Goal: Contribute content: Contribute content

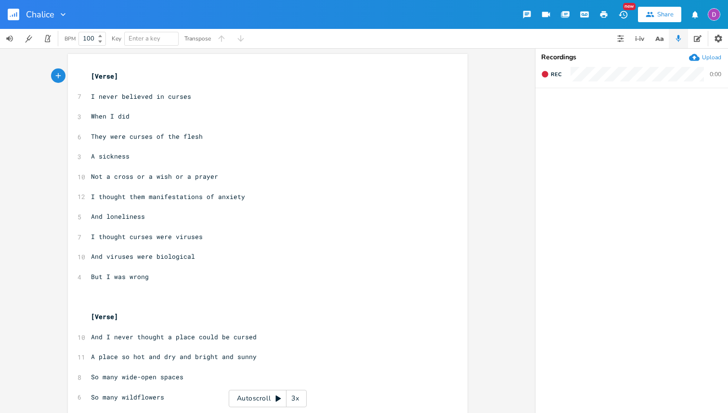
click at [105, 91] on pre "I never believed in curses" at bounding box center [263, 96] width 348 height 10
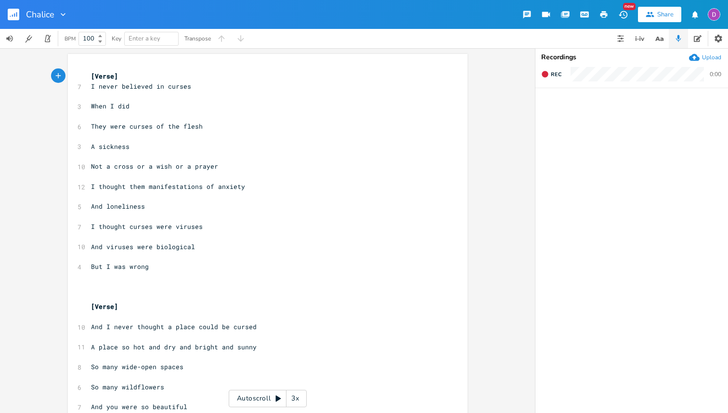
click at [128, 99] on pre "​" at bounding box center [263, 96] width 348 height 10
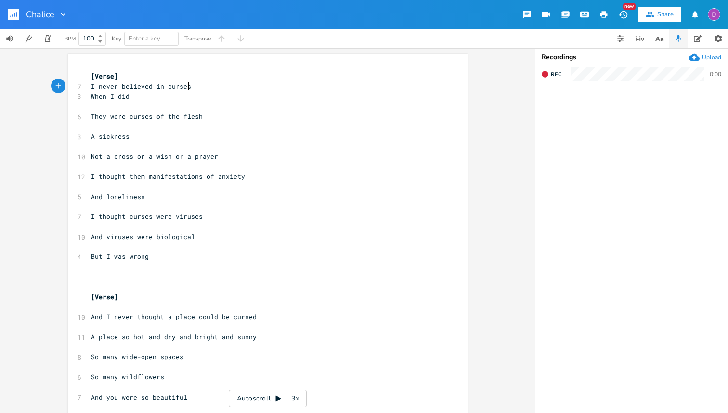
click at [130, 108] on pre "​" at bounding box center [263, 106] width 348 height 10
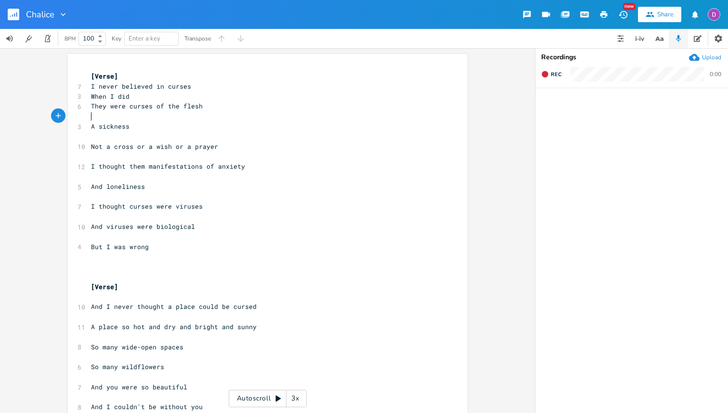
click at [136, 117] on pre "​" at bounding box center [263, 116] width 348 height 10
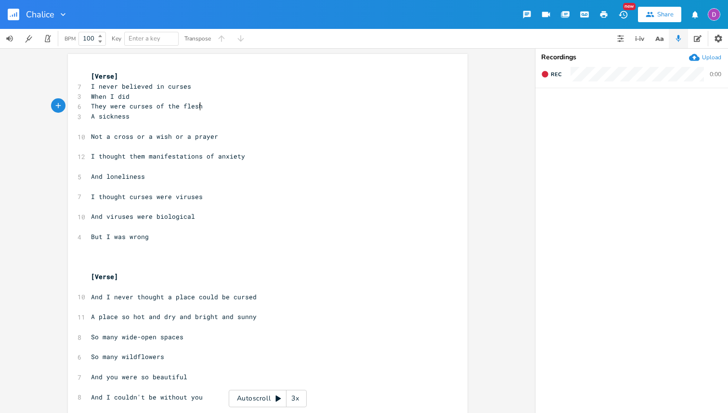
click at [133, 124] on pre "​" at bounding box center [263, 126] width 348 height 10
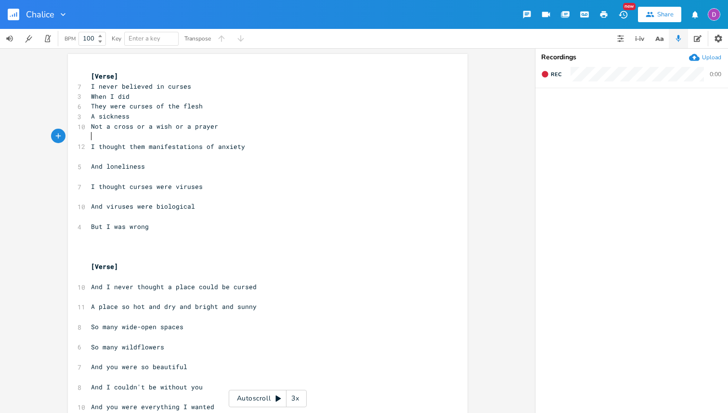
click at [132, 135] on pre "​" at bounding box center [263, 136] width 348 height 10
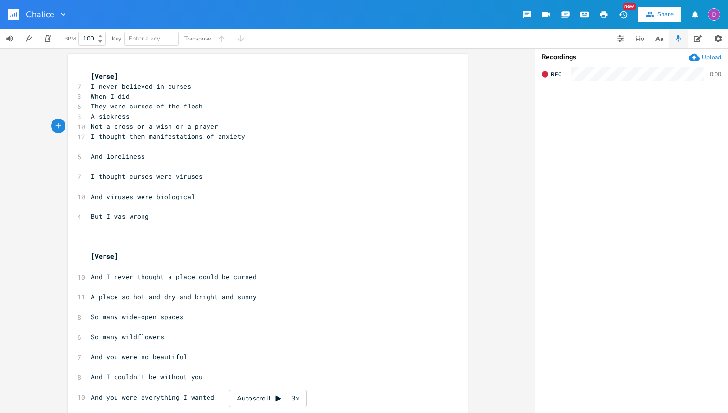
click at [130, 146] on pre "​" at bounding box center [263, 147] width 348 height 10
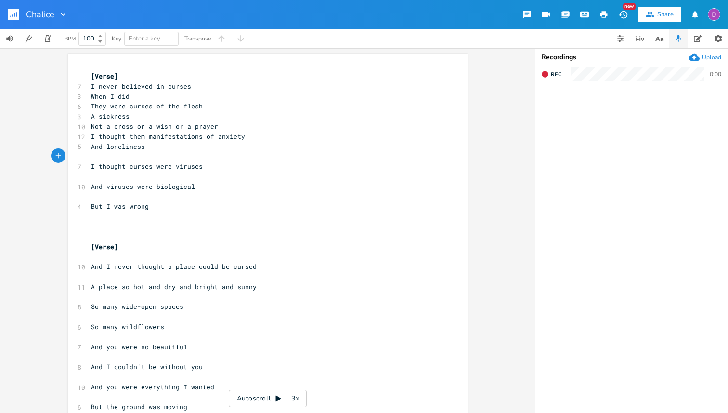
click at [128, 160] on pre "​" at bounding box center [263, 156] width 348 height 10
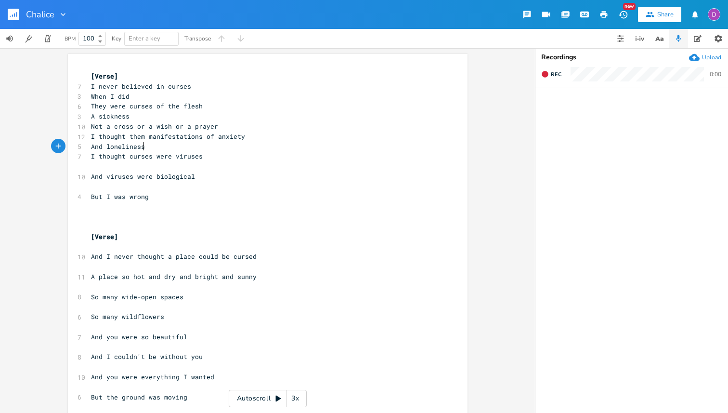
click at [128, 166] on pre "​" at bounding box center [263, 166] width 348 height 10
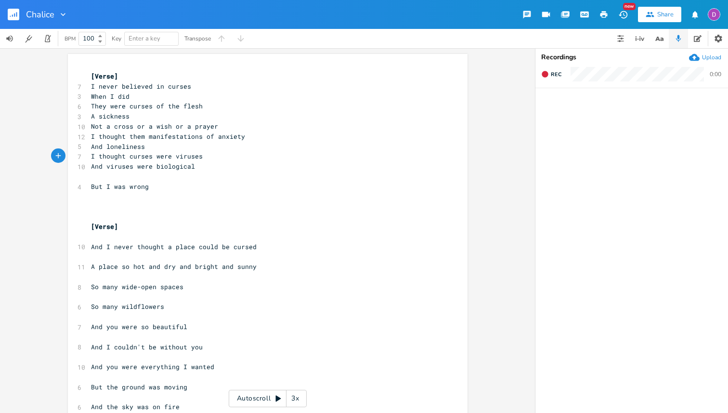
click at [128, 179] on pre "​" at bounding box center [263, 176] width 348 height 10
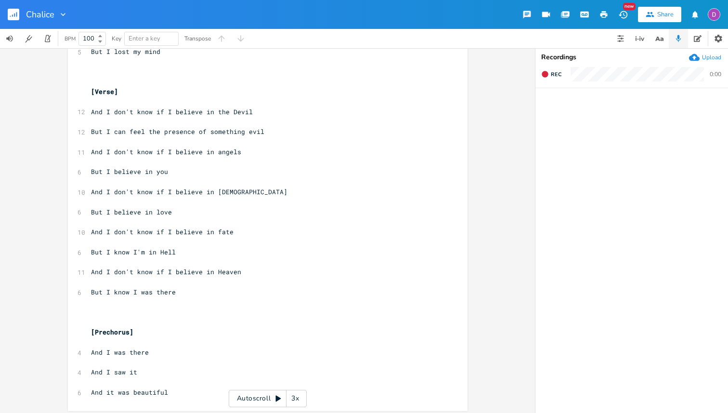
scroll to position [629, 0]
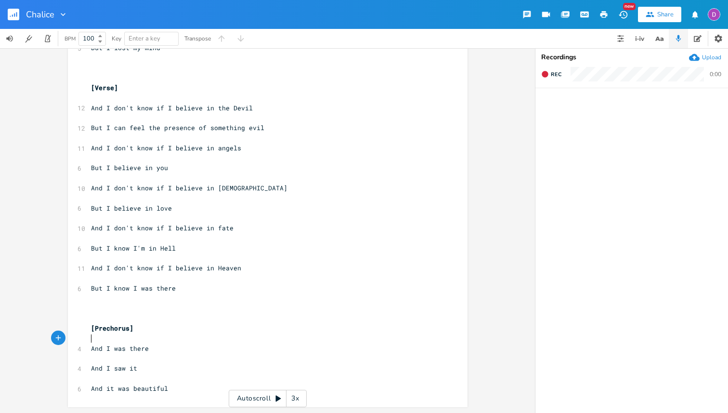
click at [121, 338] on pre "​" at bounding box center [263, 338] width 348 height 10
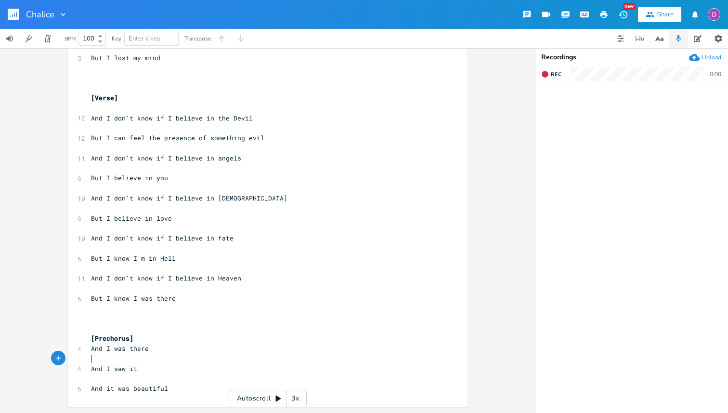
click at [119, 357] on pre "​" at bounding box center [263, 358] width 348 height 10
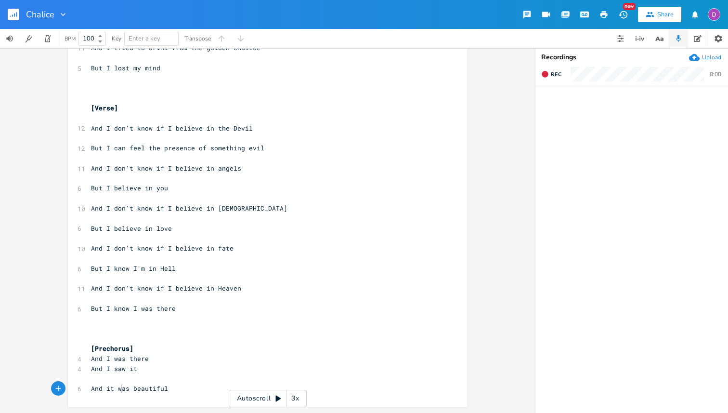
click at [118, 386] on span "And it was beautiful" at bounding box center [129, 388] width 77 height 9
click at [119, 384] on span "And it was beautiful" at bounding box center [129, 388] width 77 height 9
click at [111, 379] on pre "​" at bounding box center [263, 379] width 348 height 10
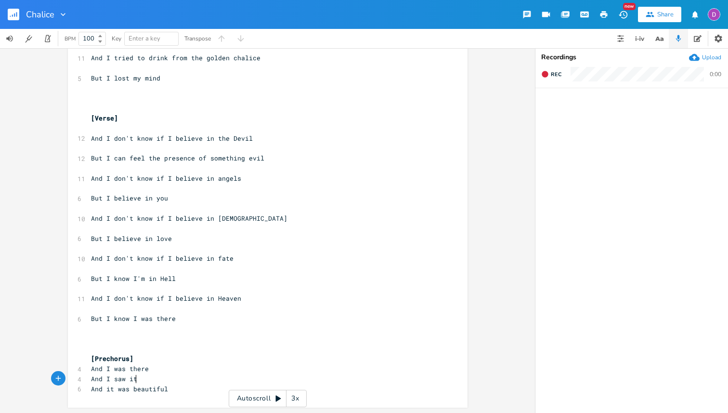
click at [104, 340] on pre at bounding box center [263, 339] width 348 height 10
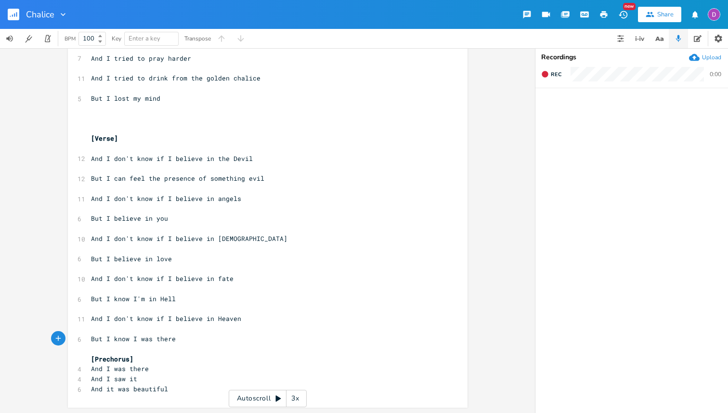
click at [101, 329] on pre "​" at bounding box center [263, 329] width 348 height 10
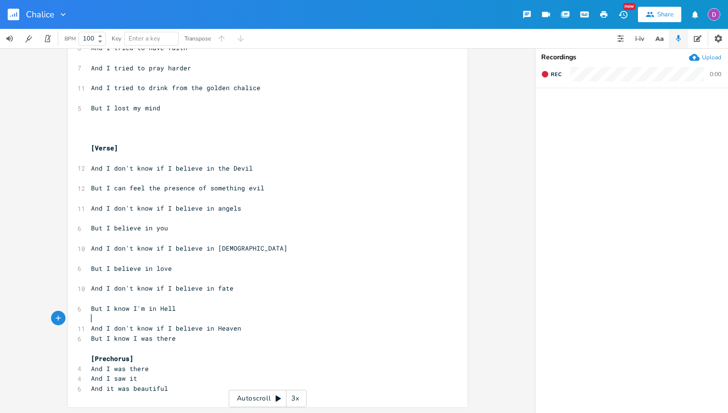
click at [99, 315] on pre "​" at bounding box center [263, 318] width 348 height 10
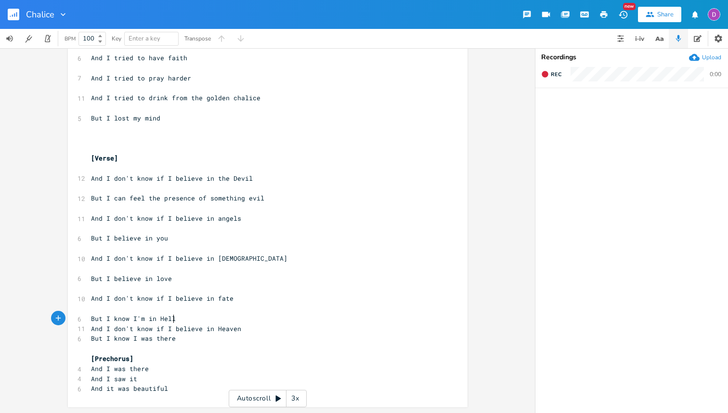
click at [98, 304] on pre "​" at bounding box center [263, 308] width 348 height 10
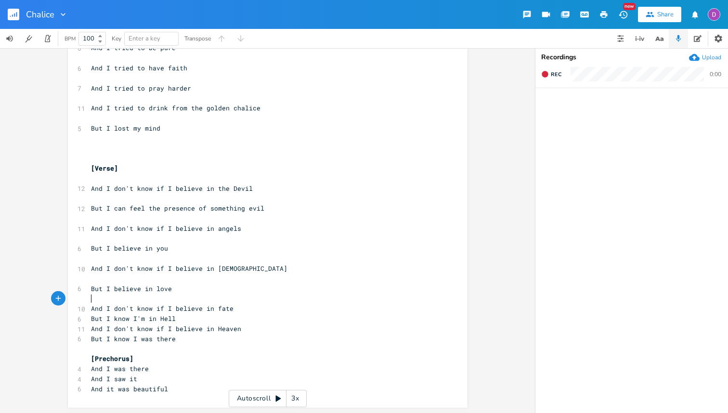
click at [96, 297] on pre "​" at bounding box center [263, 298] width 348 height 10
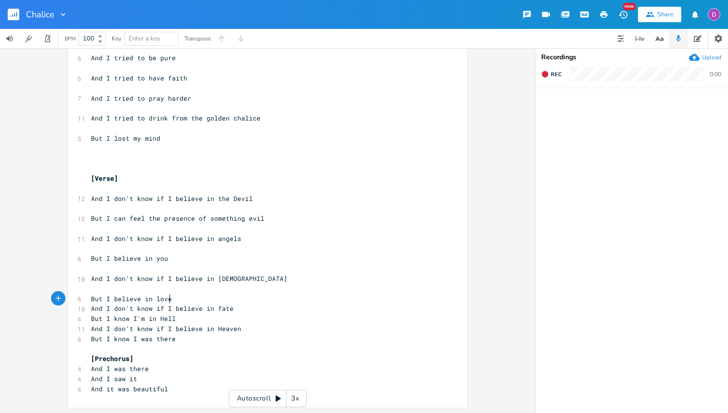
click at [96, 292] on pre "​" at bounding box center [263, 289] width 348 height 10
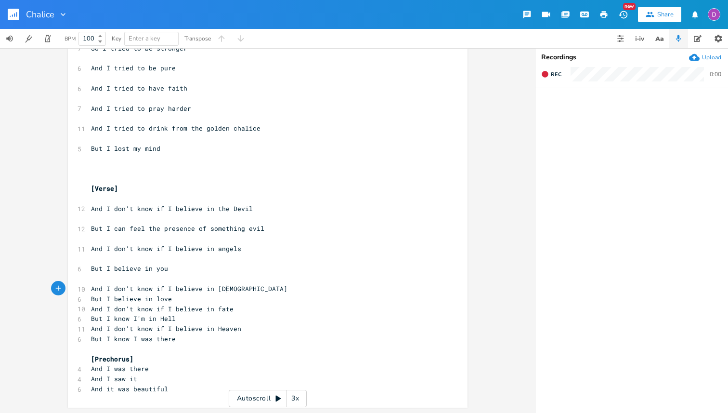
click at [96, 277] on pre "​" at bounding box center [263, 279] width 348 height 10
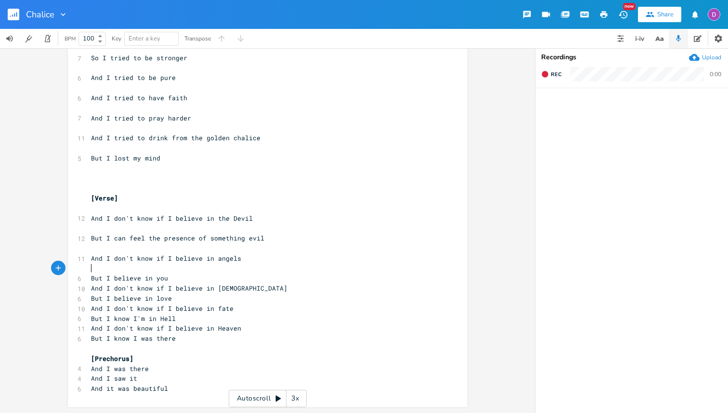
click at [96, 272] on pre "​" at bounding box center [263, 268] width 348 height 10
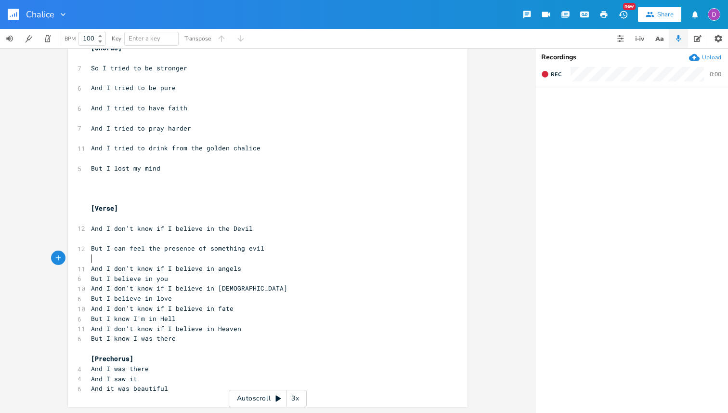
click at [96, 256] on pre "​" at bounding box center [263, 258] width 348 height 10
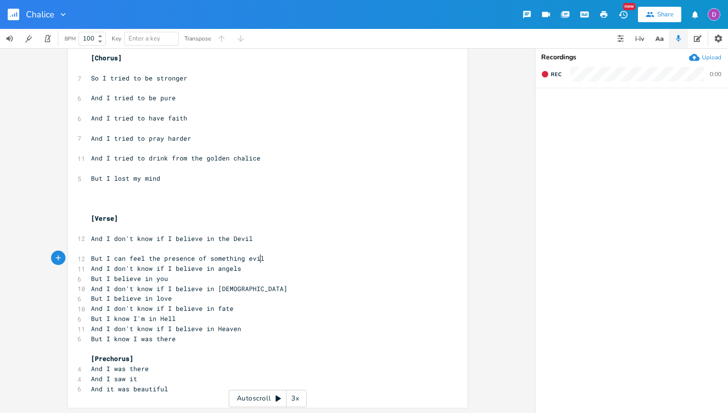
click at [96, 249] on pre "​" at bounding box center [263, 248] width 348 height 10
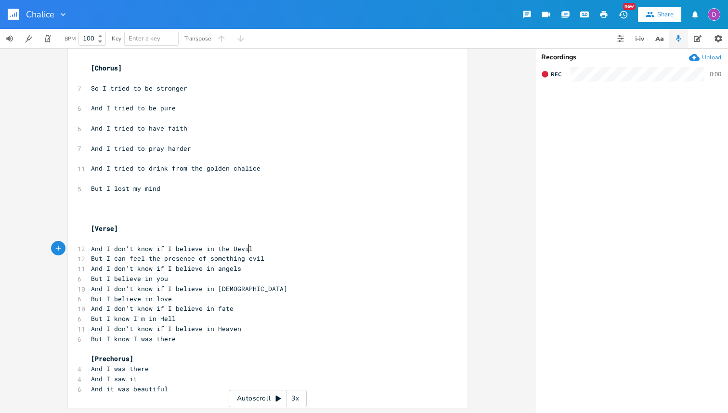
click at [96, 234] on pre "​" at bounding box center [263, 239] width 348 height 10
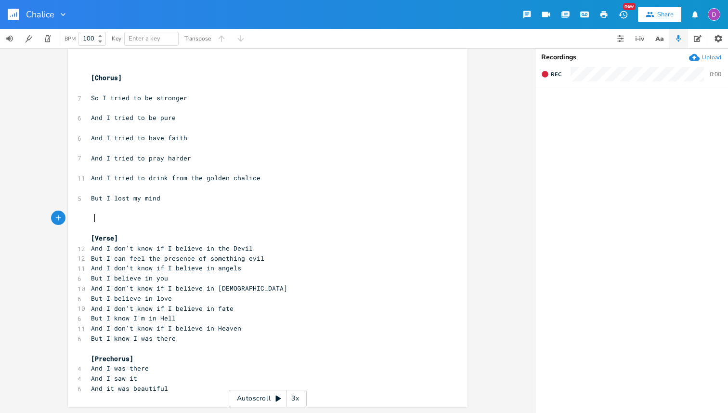
click at [96, 221] on pre at bounding box center [263, 218] width 348 height 10
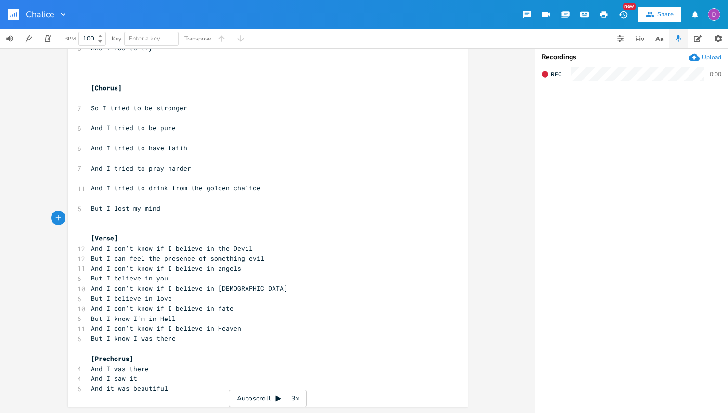
click at [97, 195] on pre "​" at bounding box center [263, 198] width 348 height 10
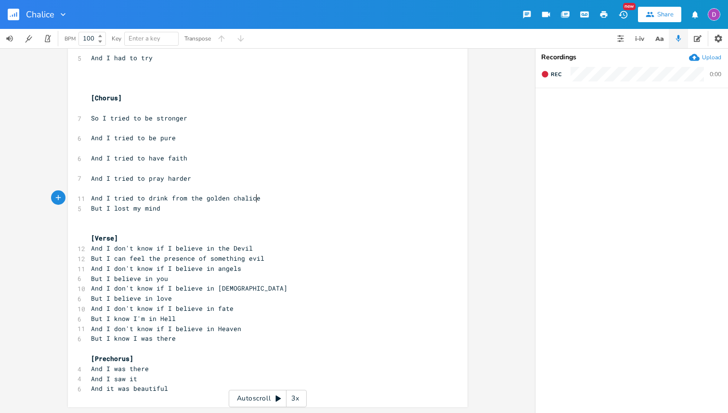
click at [97, 190] on pre "​" at bounding box center [263, 188] width 348 height 10
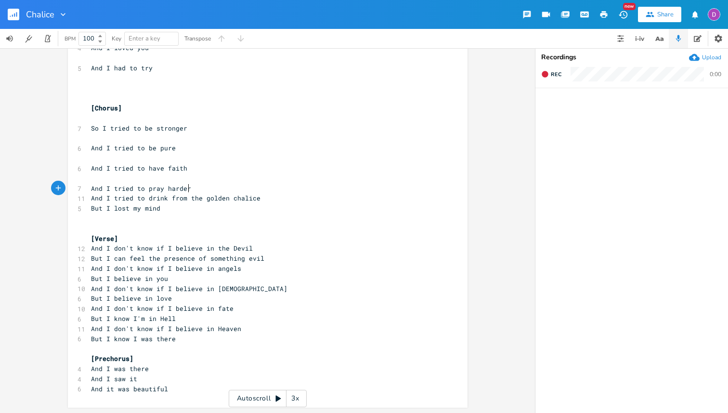
click at [97, 181] on pre "​" at bounding box center [263, 178] width 348 height 10
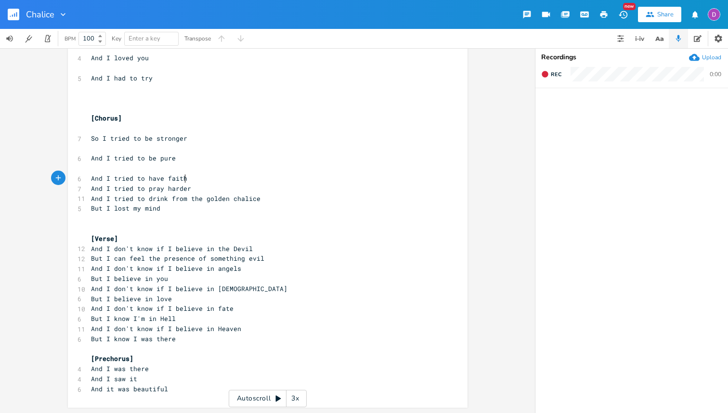
click at [97, 168] on pre "​" at bounding box center [263, 168] width 348 height 10
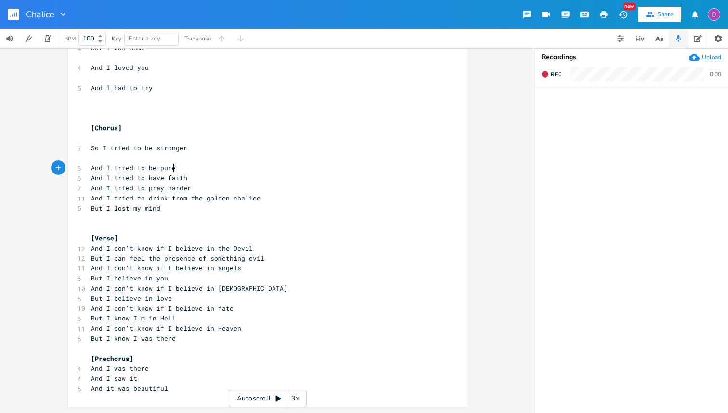
click at [97, 161] on pre "​" at bounding box center [263, 158] width 348 height 10
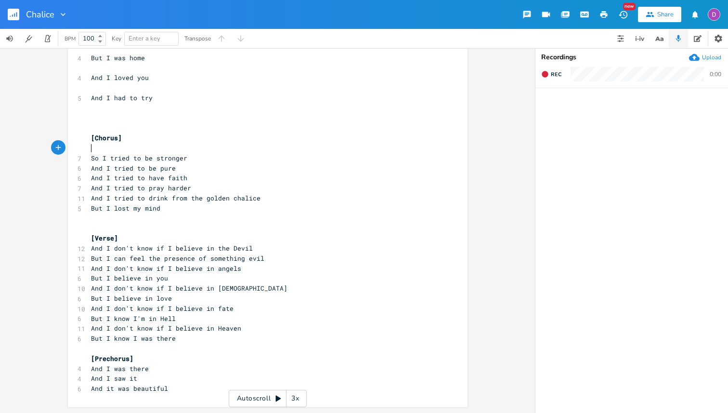
click at [97, 151] on pre "​" at bounding box center [263, 148] width 348 height 10
click at [97, 135] on pre "​" at bounding box center [263, 138] width 348 height 10
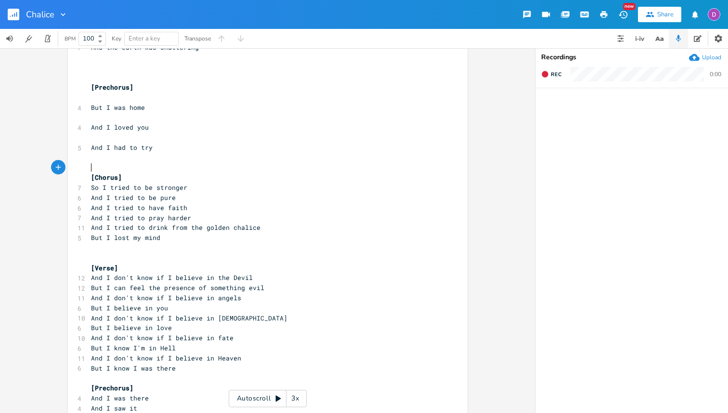
scroll to position [366, 0]
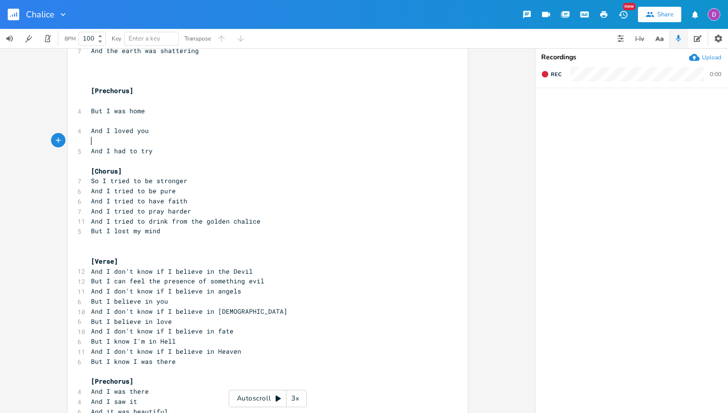
click at [95, 139] on pre "​" at bounding box center [263, 141] width 348 height 10
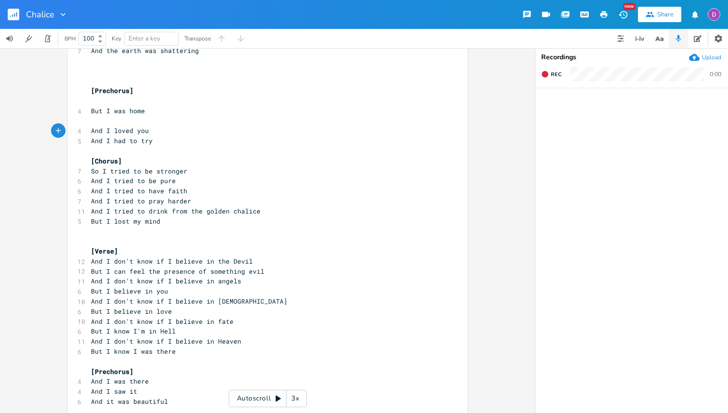
click at [95, 122] on pre "​" at bounding box center [263, 121] width 348 height 10
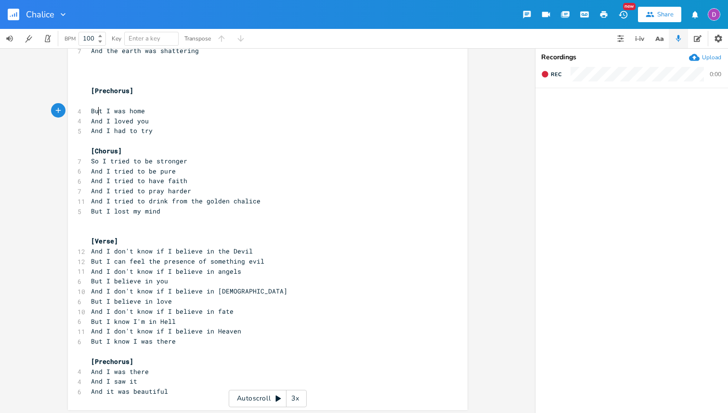
click at [95, 107] on span "But I was home" at bounding box center [118, 110] width 54 height 9
click at [100, 99] on pre "​" at bounding box center [263, 101] width 348 height 10
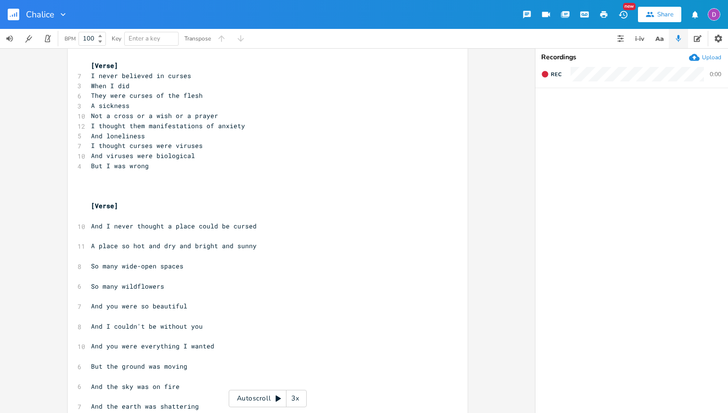
scroll to position [0, 0]
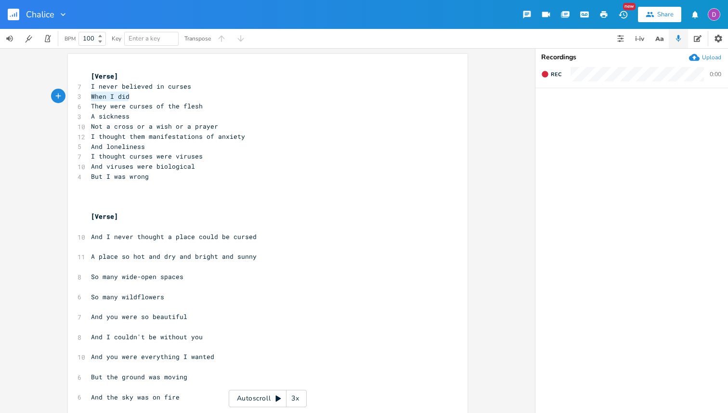
drag, startPoint x: 126, startPoint y: 95, endPoint x: 76, endPoint y: 101, distance: 50.5
click at [76, 101] on div "When I did x [Verse] 7 I never believed in curses 3 When I did 6 They were curs…" at bounding box center [268, 410] width 400 height 712
type textarea "But I was cursed"
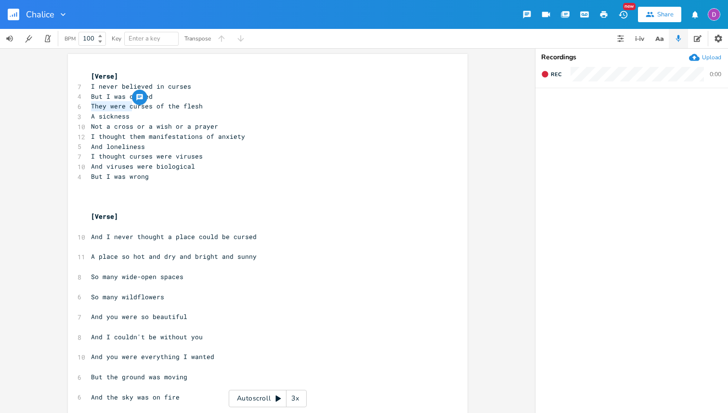
type textarea "C"
type textarea "mind"
type textarea "mind and of the"
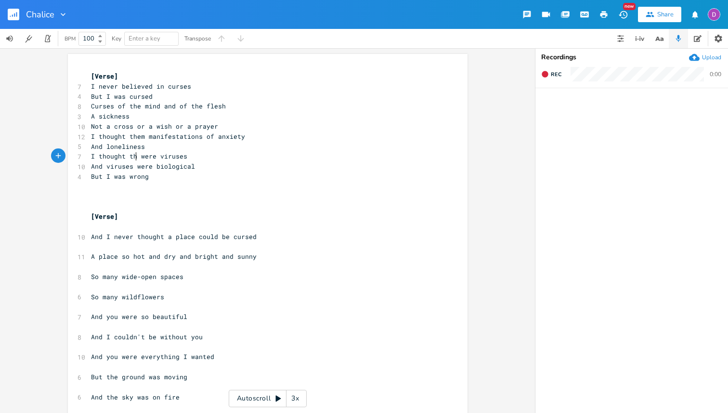
type textarea "they"
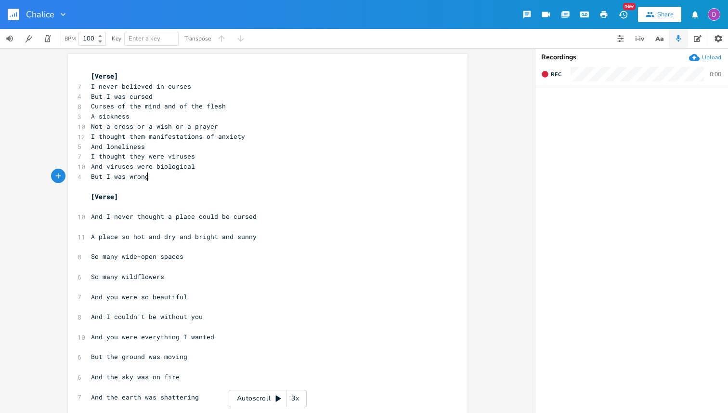
click at [129, 203] on pre "​" at bounding box center [263, 206] width 348 height 10
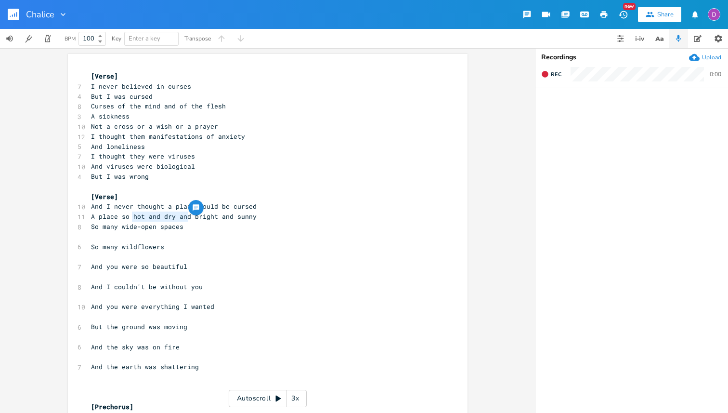
drag, startPoint x: 185, startPoint y: 217, endPoint x: 129, endPoint y: 214, distance: 56.4
click at [129, 214] on span "A place so hot and dry and bright and sunny" at bounding box center [174, 216] width 166 height 9
type textarea "green and"
click at [196, 234] on pre "​" at bounding box center [263, 237] width 348 height 10
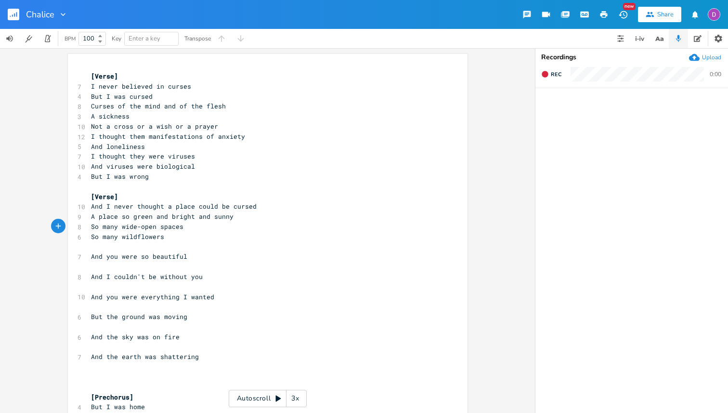
click at [162, 248] on pre "​" at bounding box center [263, 247] width 348 height 10
type textarea "\"
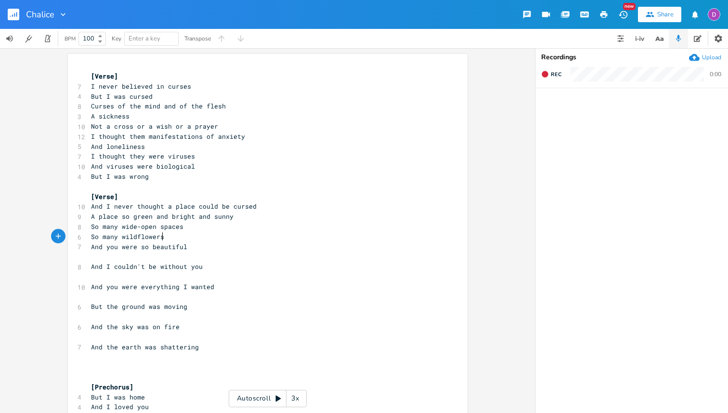
click at [155, 256] on pre "​" at bounding box center [263, 256] width 348 height 10
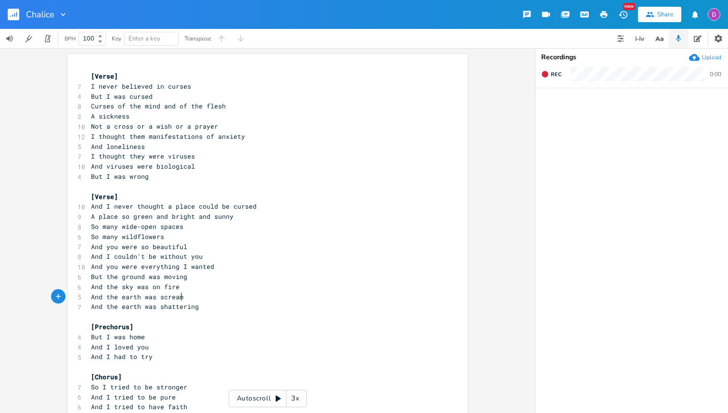
type textarea "And the earth was screaming"
click at [203, 307] on pre "And the earth was shattering" at bounding box center [263, 306] width 348 height 10
click at [201, 298] on pre "And the earth was screaming" at bounding box center [263, 297] width 348 height 10
type textarea "And the earth was screaming"
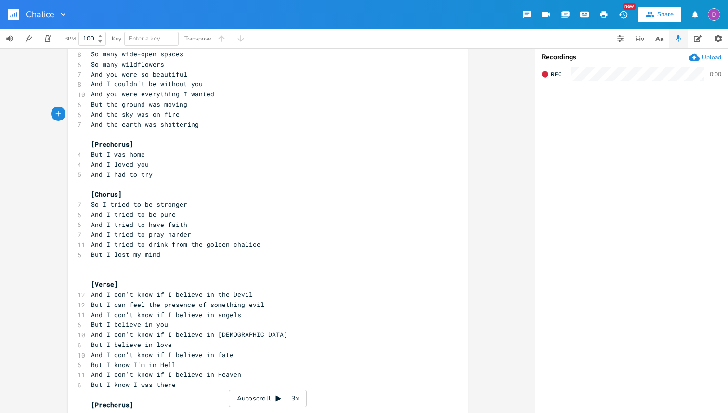
scroll to position [219, 0]
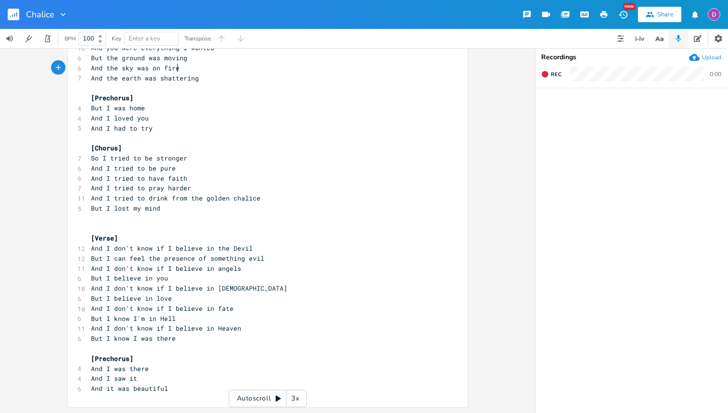
click at [178, 387] on pre "And it was beautiful" at bounding box center [263, 388] width 348 height 10
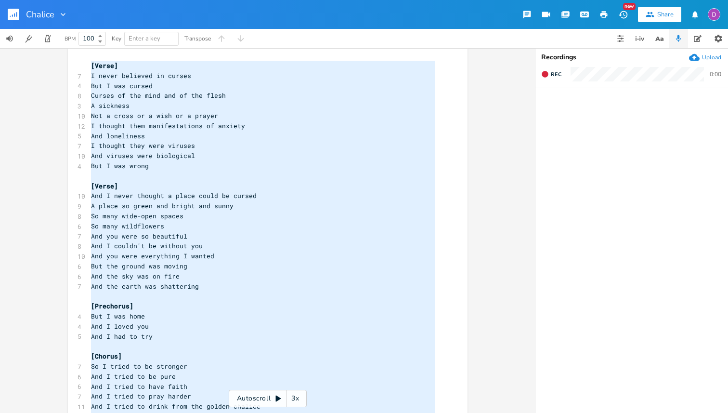
type textarea "[Verse] I never believed in curses But I was cursed Curses of the mind and of t…"
click at [354, 95] on pre "Curses of the mind and of the flesh" at bounding box center [263, 96] width 348 height 10
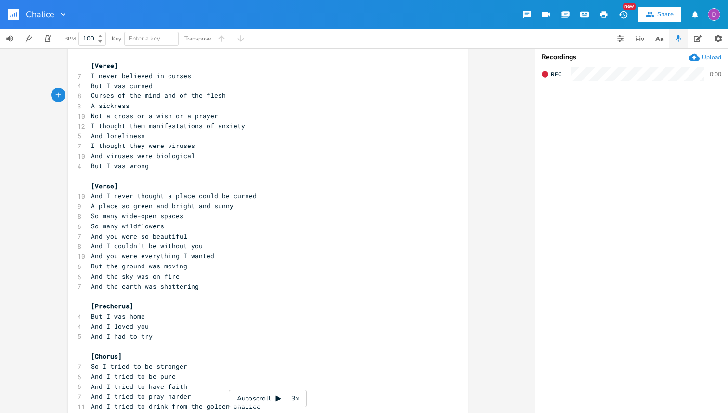
click at [176, 156] on span "And viruses were biological" at bounding box center [143, 155] width 104 height 9
type textarea "A"
type textarea "living things"
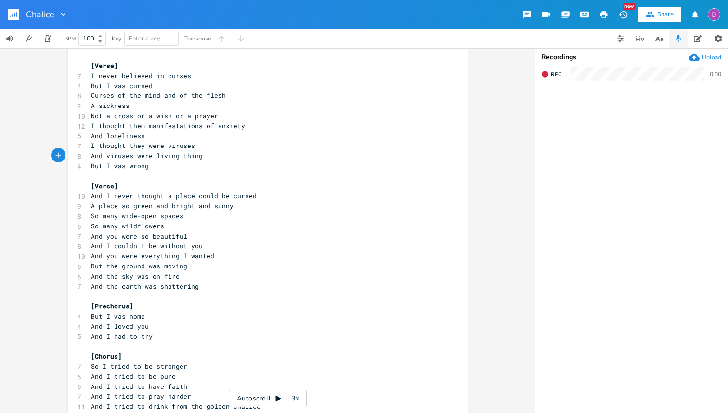
scroll to position [0, 35]
click at [107, 166] on span "But I was wrong" at bounding box center [120, 165] width 58 height 9
click at [148, 156] on span "And viruses were living things" at bounding box center [149, 155] width 116 height 9
type textarea "at least"
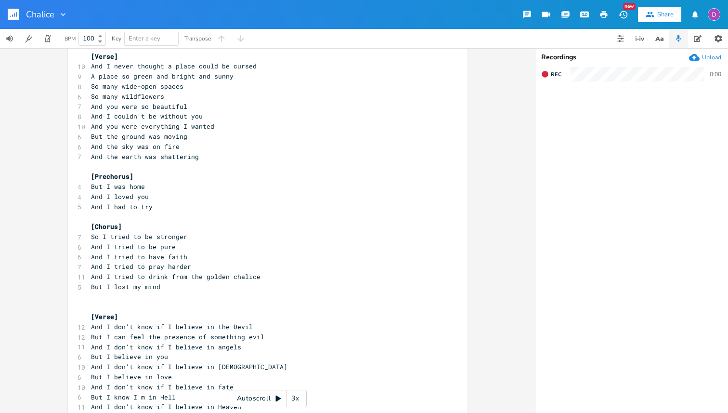
scroll to position [149, 0]
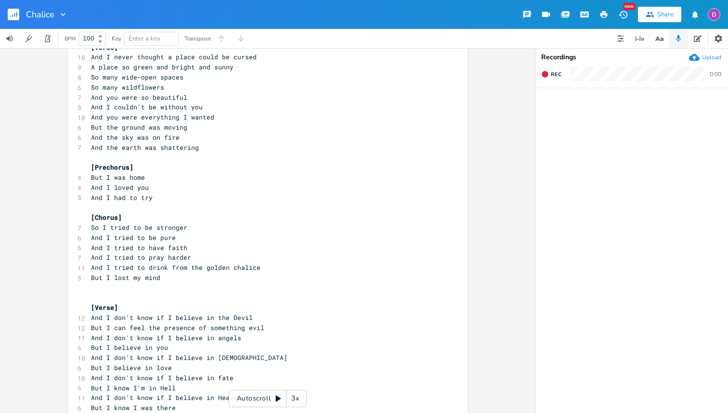
click at [131, 296] on pre "​" at bounding box center [263, 297] width 348 height 10
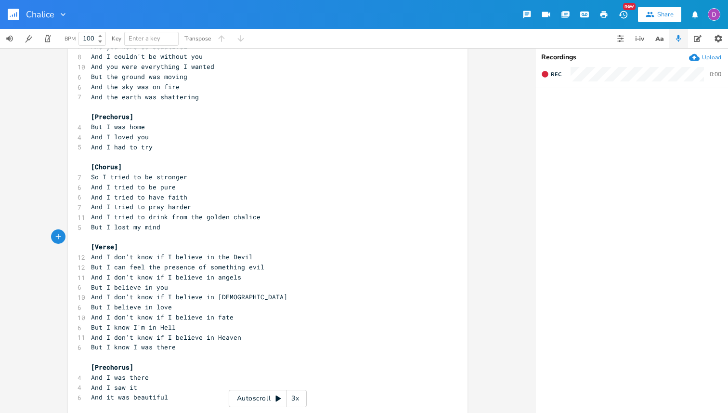
scroll to position [201, 0]
drag, startPoint x: 171, startPoint y: 228, endPoint x: 130, endPoint y: 226, distance: 40.5
click at [130, 226] on pre "But I lost my mind" at bounding box center [263, 226] width 348 height 10
type textarea "everything"
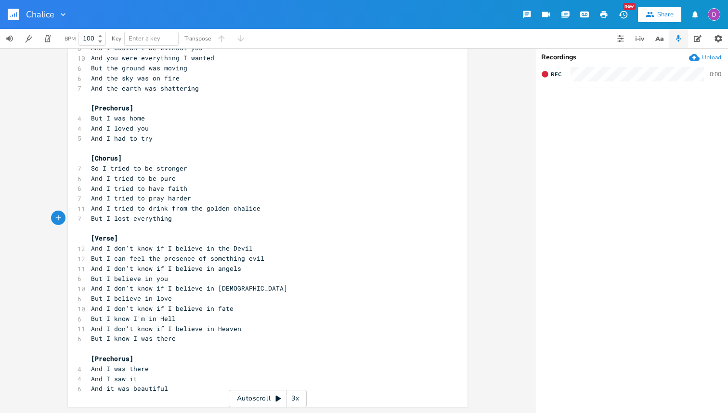
click at [249, 258] on span "But I can feel the presence of something evil" at bounding box center [177, 258] width 173 height 9
type textarea "darker"
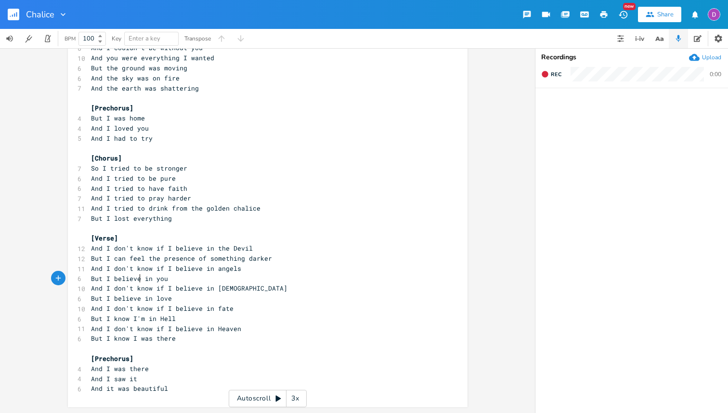
click at [138, 279] on span "But I believe in you" at bounding box center [129, 278] width 77 height 9
type textarea "d"
click at [136, 298] on span "But I believe in love" at bounding box center [131, 298] width 81 height 9
type textarea "d"
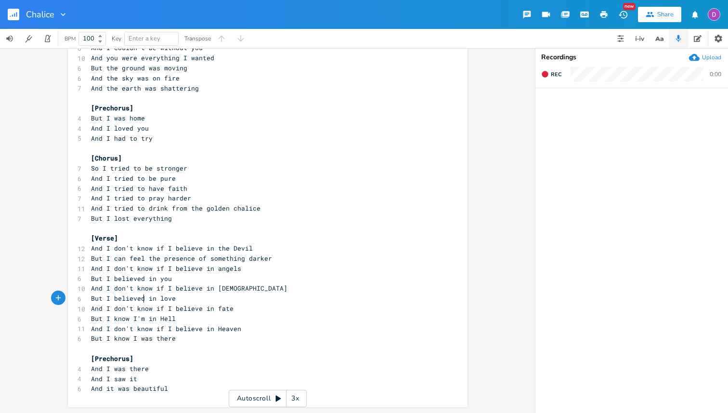
click at [181, 389] on pre "And it was beautiful" at bounding box center [263, 388] width 348 height 10
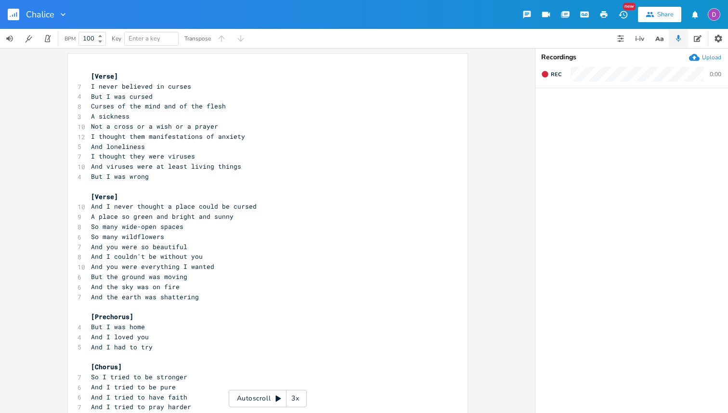
scroll to position [209, 0]
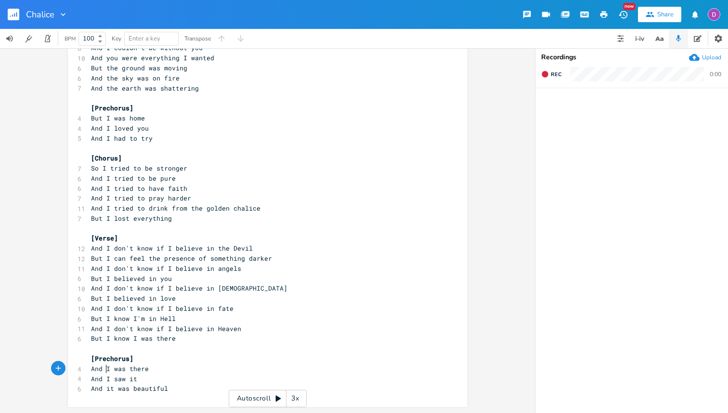
type textarea "And"
drag, startPoint x: 103, startPoint y: 369, endPoint x: 84, endPoint y: 368, distance: 19.3
click at [84, 368] on div "And x [Verse] 7 I never believed in curses 4 But I was cursed 8 Curses of the m…" at bounding box center [268, 125] width 400 height 561
click at [172, 389] on pre "And it was beautiful" at bounding box center [263, 388] width 348 height 10
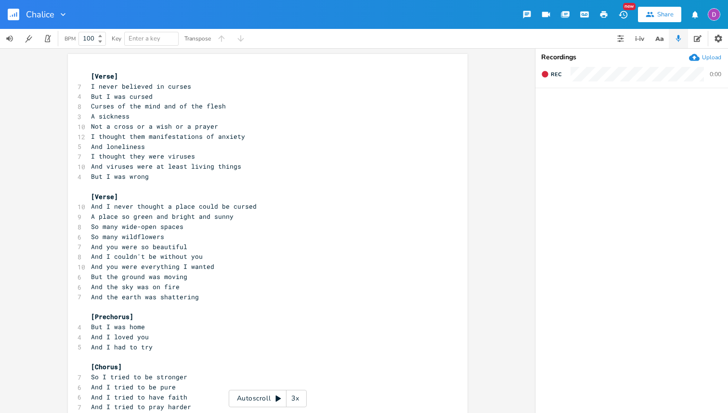
click at [109, 176] on span "But I was wrong" at bounding box center [120, 176] width 58 height 9
type textarea "s wrong"
drag, startPoint x: 150, startPoint y: 175, endPoint x: 118, endPoint y: 173, distance: 32.4
click at [118, 173] on pre "But I was wrong" at bounding box center [263, 176] width 348 height 10
click at [115, 176] on span "But I was wrong" at bounding box center [120, 176] width 58 height 9
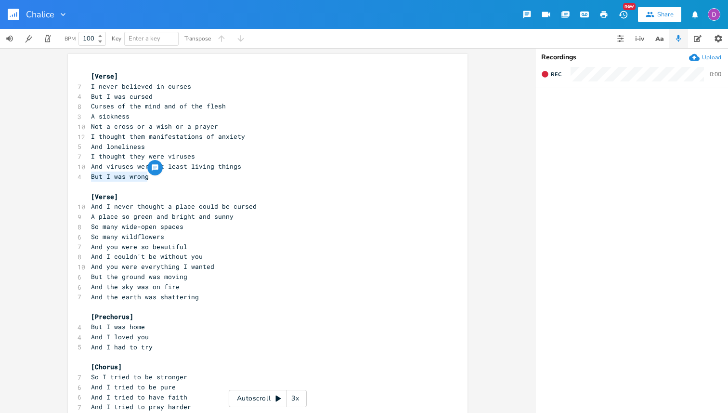
drag, startPoint x: 152, startPoint y: 178, endPoint x: 79, endPoint y: 177, distance: 72.2
click at [79, 177] on div "But I was wrong x [Verse] 7 I never believed in curses 4 But I was cursed 8 Cur…" at bounding box center [268, 334] width 400 height 561
type textarea "To be cured"
drag, startPoint x: 97, startPoint y: 175, endPoint x: 81, endPoint y: 174, distance: 16.4
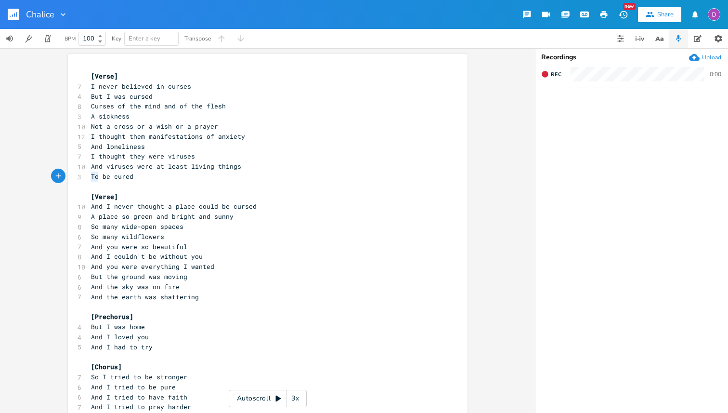
click at [81, 174] on div "To x [Verse] 7 I never believed in curses 4 But I was cursed 8 Curses of the mi…" at bounding box center [268, 334] width 400 height 561
type textarea "That could"
click at [91, 173] on span "That could be cured" at bounding box center [127, 176] width 73 height 9
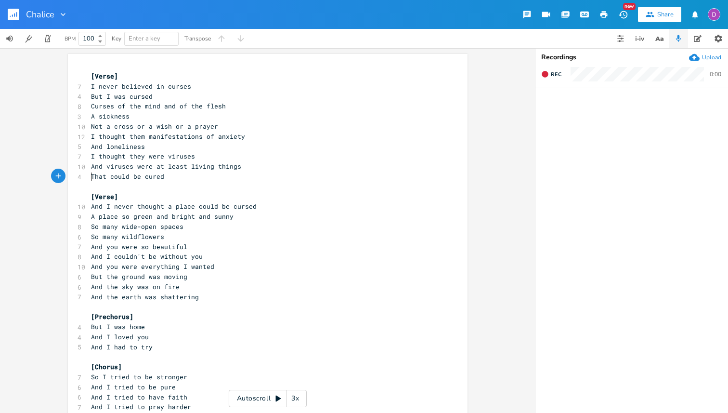
click at [91, 173] on span "That could be cured" at bounding box center [127, 176] width 73 height 9
type textarea "Anf"
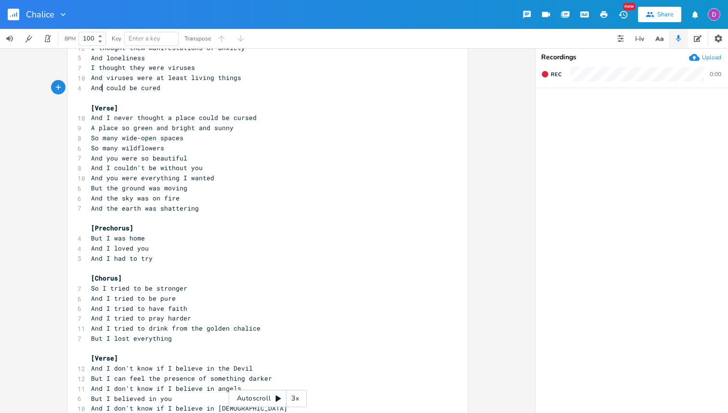
scroll to position [209, 0]
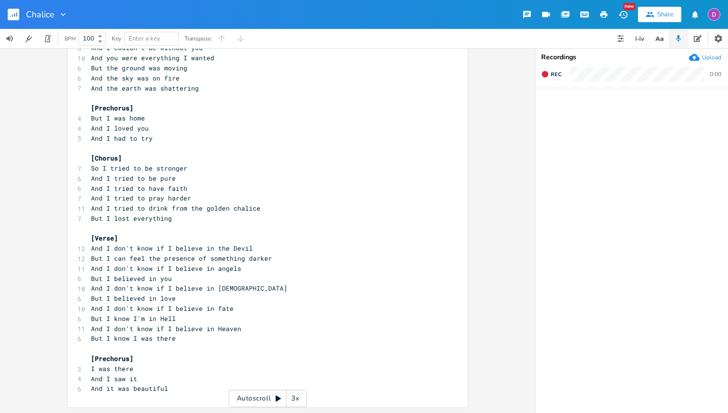
type textarea "d"
click at [91, 224] on pre "​" at bounding box center [263, 228] width 348 height 10
click at [92, 219] on span "But I lost everything" at bounding box center [131, 218] width 81 height 9
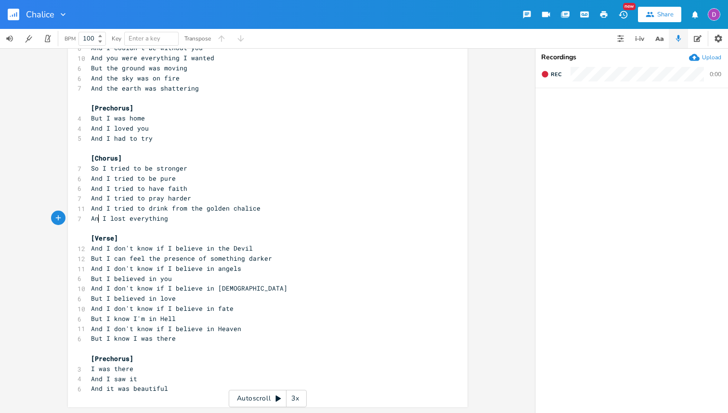
scroll to position [0, 11]
type textarea "And"
click at [17, 13] on rect "button" at bounding box center [14, 15] width 12 height 12
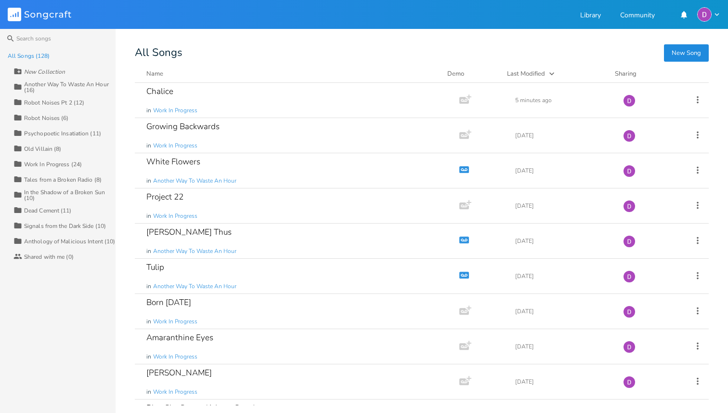
click at [48, 161] on div "Work In Progress (24)" at bounding box center [53, 164] width 58 height 6
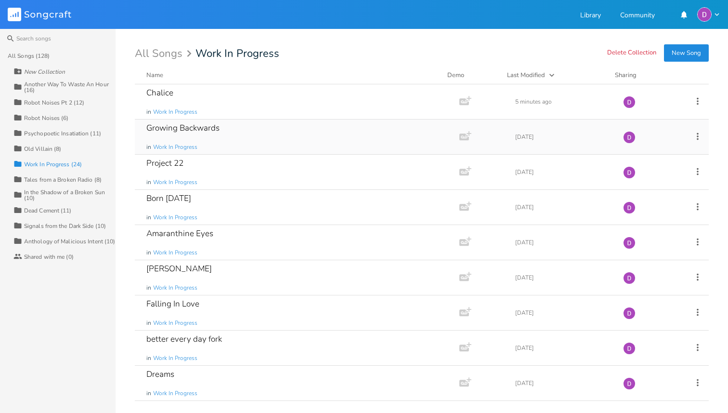
click at [211, 125] on div "Growing Backwards" at bounding box center [182, 128] width 73 height 8
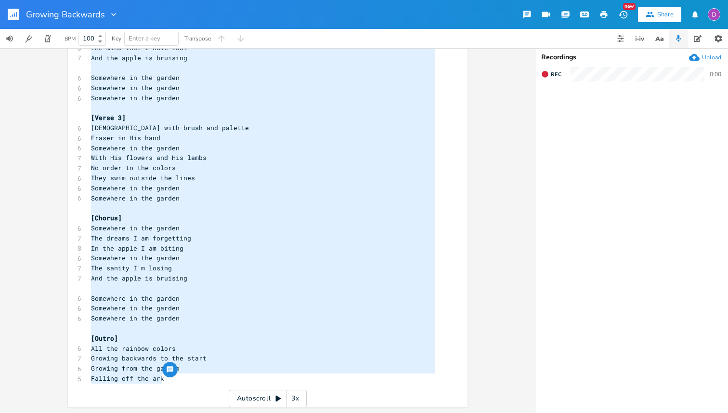
scroll to position [71, 0]
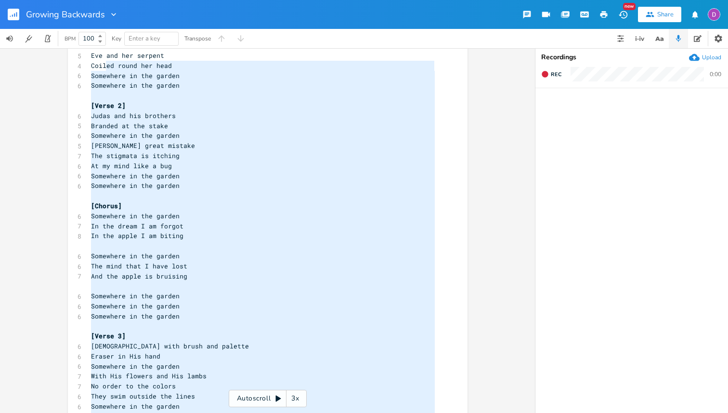
drag, startPoint x: 163, startPoint y: 378, endPoint x: 102, endPoint y: 65, distance: 318.8
click at [102, 65] on div "[Verse] 6 Somewhere in the garden 6 Of [PERSON_NAME]'s last descent 6 [PERSON_N…" at bounding box center [263, 305] width 348 height 611
type textarea "[Verse] Somewhere in the garden Of [PERSON_NAME]'s last descent [PERSON_NAME]'s…"
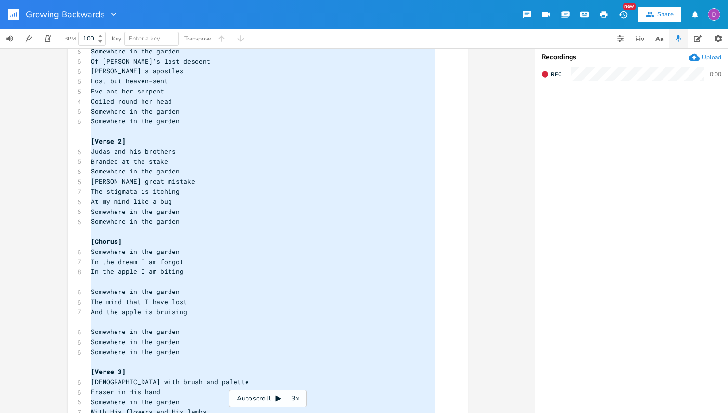
scroll to position [0, 0]
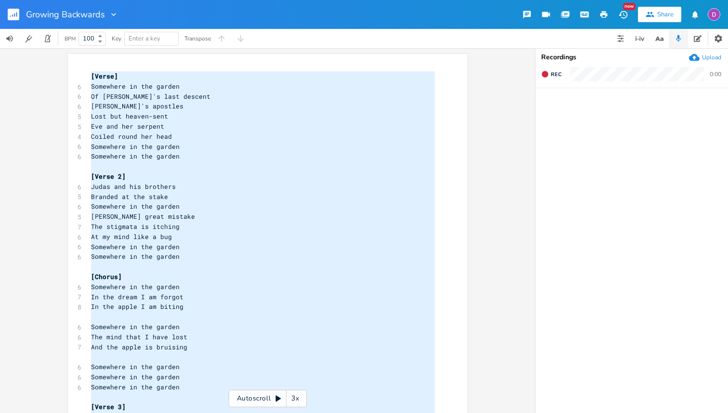
click at [303, 209] on pre "Somewhere in the garden" at bounding box center [263, 206] width 348 height 10
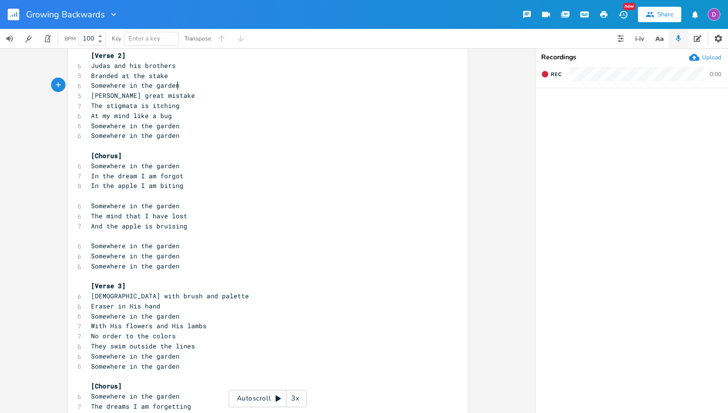
scroll to position [126, 0]
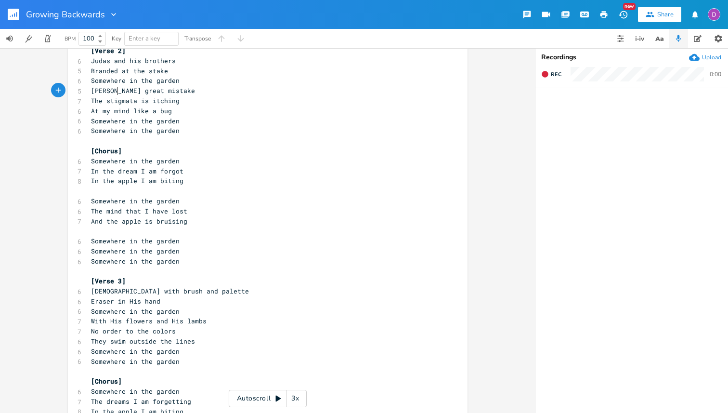
click at [115, 91] on span "[PERSON_NAME] great mistake" at bounding box center [143, 90] width 104 height 9
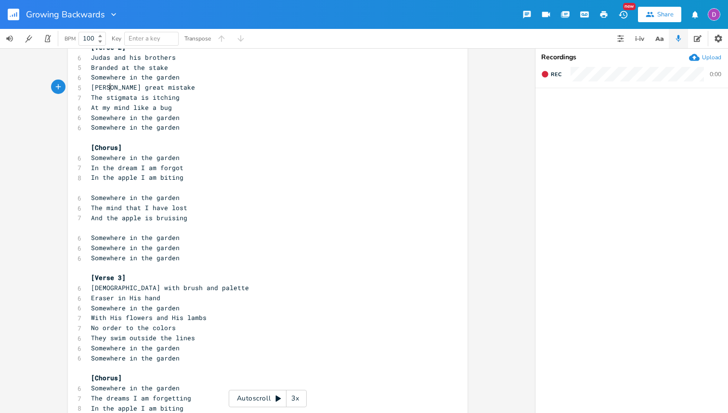
scroll to position [130, 0]
click at [184, 186] on pre "​" at bounding box center [263, 187] width 348 height 10
drag, startPoint x: 183, startPoint y: 176, endPoint x: 137, endPoint y: 177, distance: 45.8
click at [137, 177] on pre "In the apple I am biting" at bounding box center [263, 176] width 348 height 10
type textarea "that is rotten"
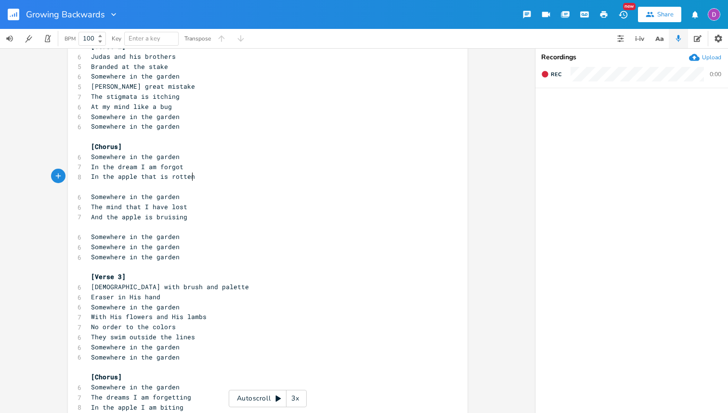
scroll to position [0, 36]
click at [116, 187] on pre "​" at bounding box center [263, 187] width 348 height 10
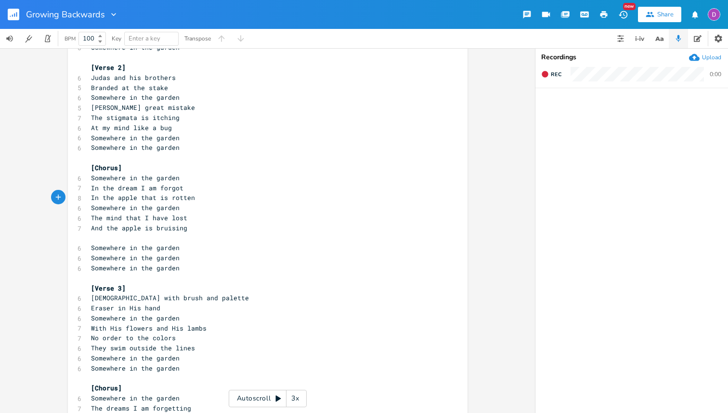
scroll to position [121, 0]
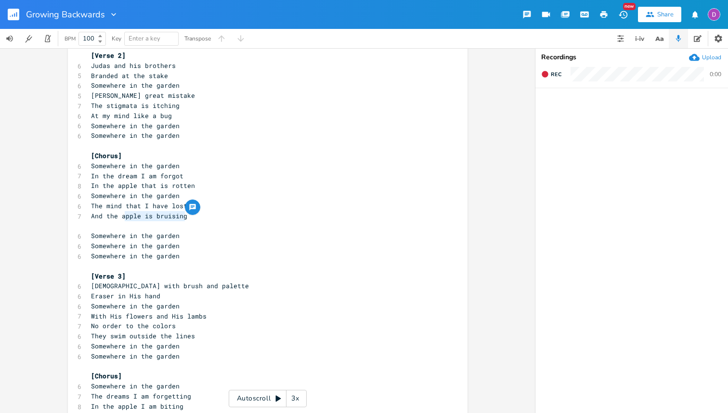
type textarea "apple is bruising"
drag, startPoint x: 186, startPoint y: 214, endPoint x: 119, endPoint y: 215, distance: 66.9
click at [119, 215] on pre "And the apple is bruising" at bounding box center [263, 216] width 348 height 10
click at [184, 174] on pre "In the dream I am forgot" at bounding box center [263, 176] width 348 height 10
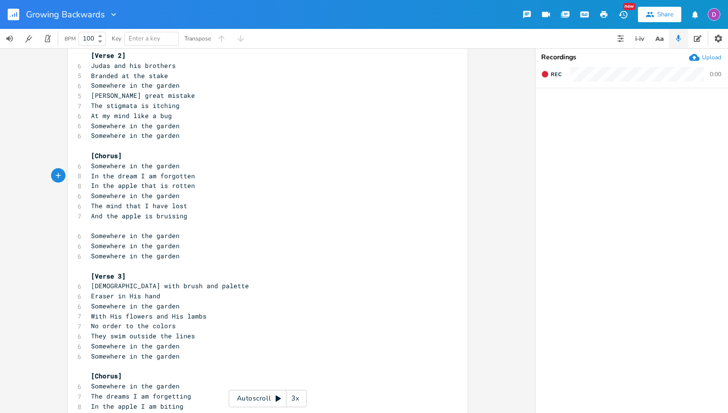
type textarea "ten"
click at [181, 115] on pre "At my mind like a bug" at bounding box center [263, 116] width 348 height 10
type textarea "and at my faith"
drag, startPoint x: 188, startPoint y: 220, endPoint x: 117, endPoint y: 214, distance: 71.5
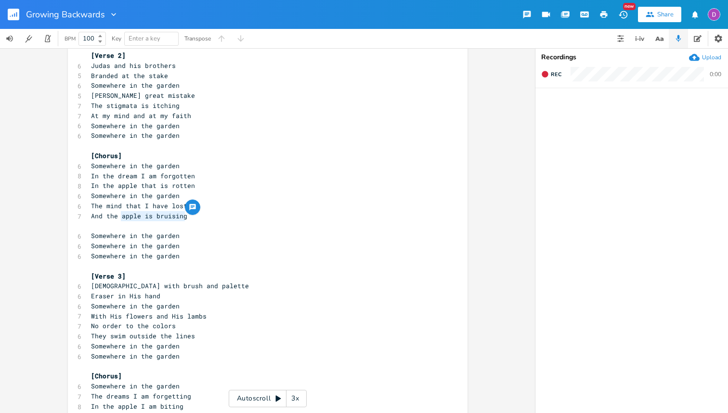
click at [117, 214] on pre "And the apple is bruising" at bounding box center [263, 216] width 348 height 10
type textarea "bones filled with rust"
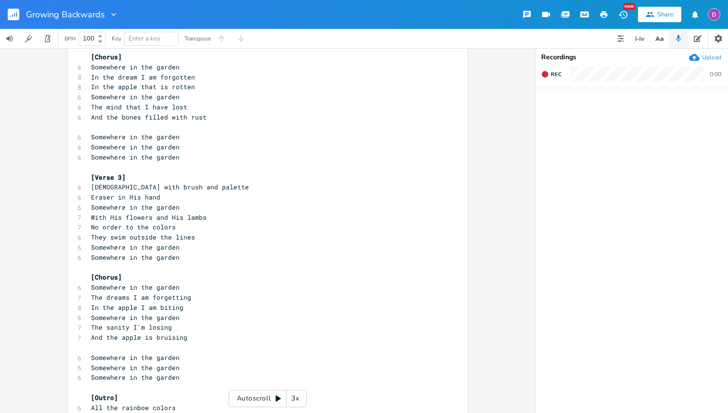
scroll to position [209, 0]
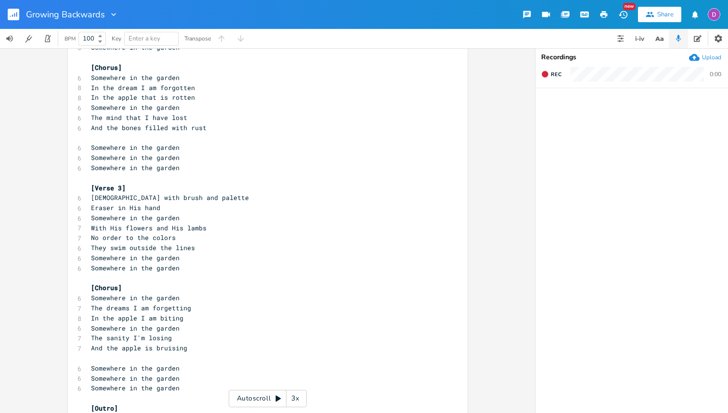
click at [106, 128] on span "And the bones filled with rust" at bounding box center [149, 127] width 116 height 9
type textarea "T"
click at [141, 130] on span "The bones filled with rust" at bounding box center [141, 127] width 100 height 9
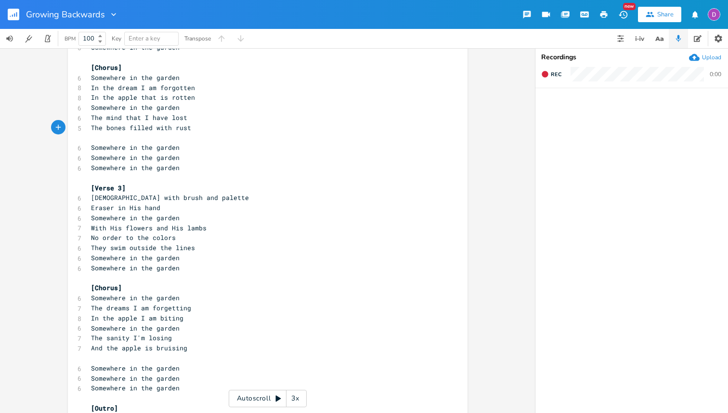
click at [141, 130] on span "The bones filled with rust" at bounding box center [141, 127] width 100 height 9
type textarea "cracked"
type textarea "ache"
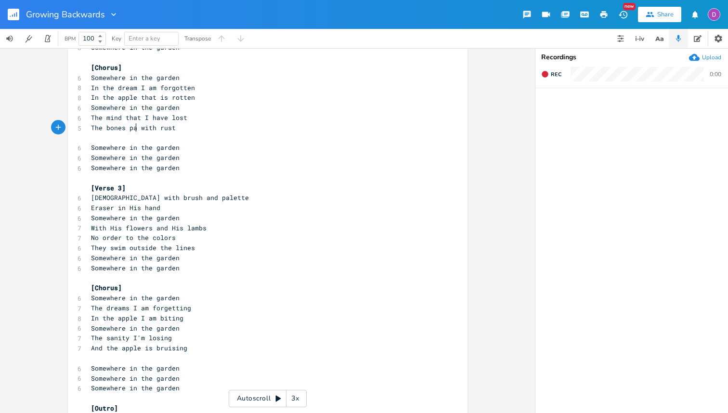
type textarea "pai"
type textarea "ached"
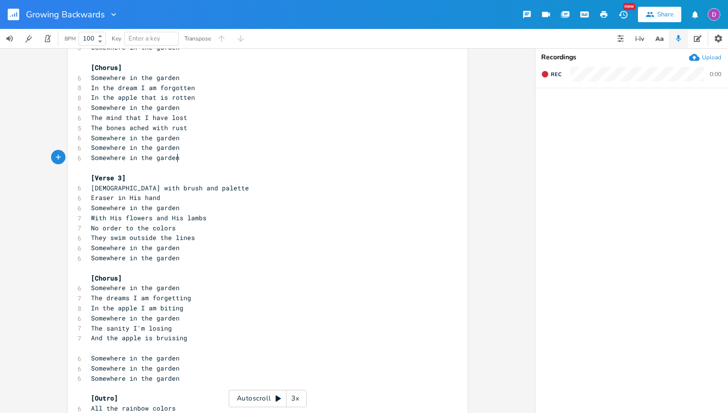
click at [181, 157] on pre "Somewhere in the garden" at bounding box center [263, 158] width 348 height 10
click at [131, 127] on span "The bones ached with rust" at bounding box center [139, 127] width 96 height 9
type textarea "decayed"
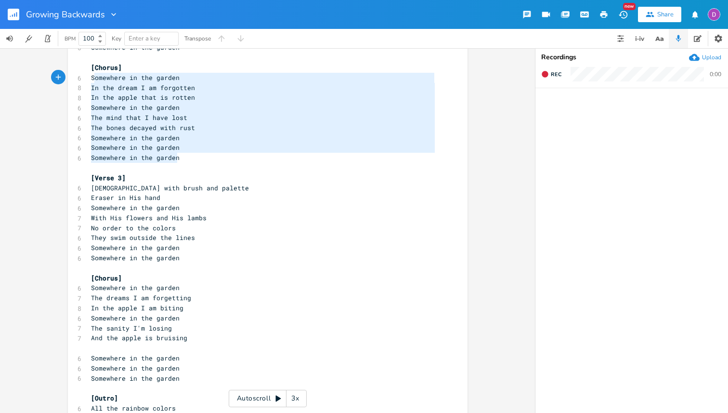
type textarea "Somewhere in the garden In the dream I am forgotten In the apple that is rotten…"
drag, startPoint x: 176, startPoint y: 156, endPoint x: 85, endPoint y: 79, distance: 119.2
click at [85, 79] on div "Somewhere in the garden In the dream I am forgotten In the apple that is rotten…" at bounding box center [268, 156] width 400 height 622
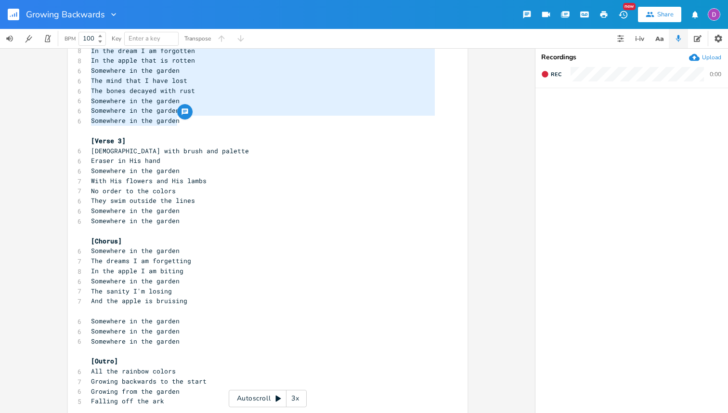
scroll to position [269, 0]
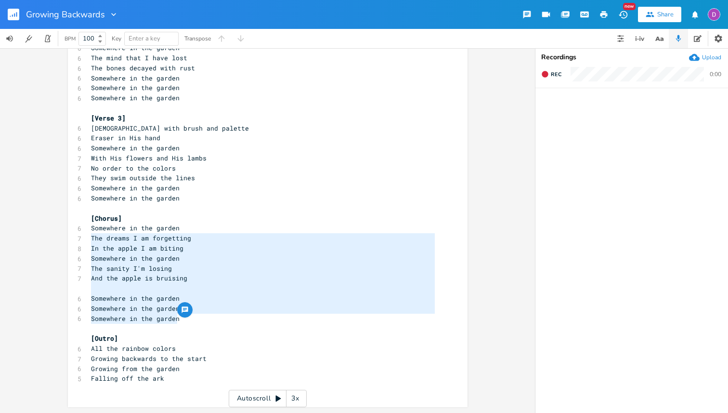
type textarea "Somewhere in the garden The dreams I am forgetting In the apple I am biting Som…"
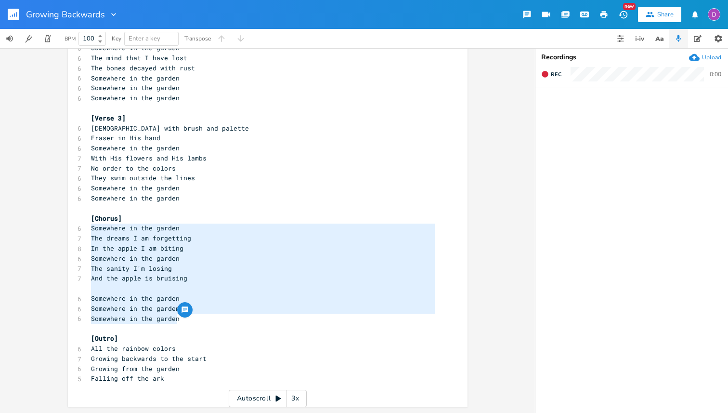
drag, startPoint x: 180, startPoint y: 318, endPoint x: 82, endPoint y: 232, distance: 130.3
click at [82, 232] on div "Somewhere in the garden The dreams I am forgetting In the apple I am biting Som…" at bounding box center [268, 96] width 400 height 622
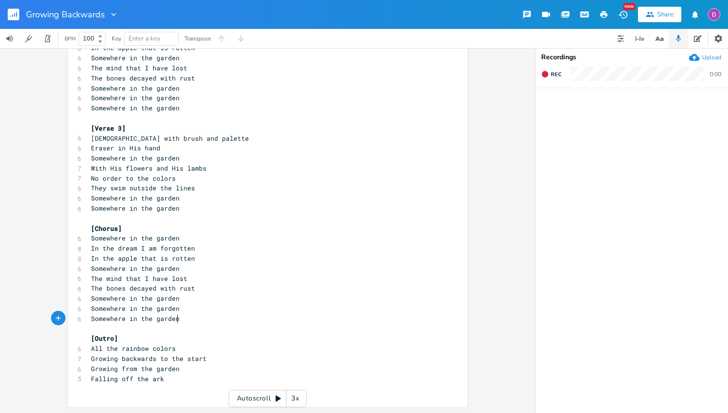
click at [123, 378] on span "Falling off the ark" at bounding box center [127, 378] width 73 height 9
type textarea "from"
type textarea "en"
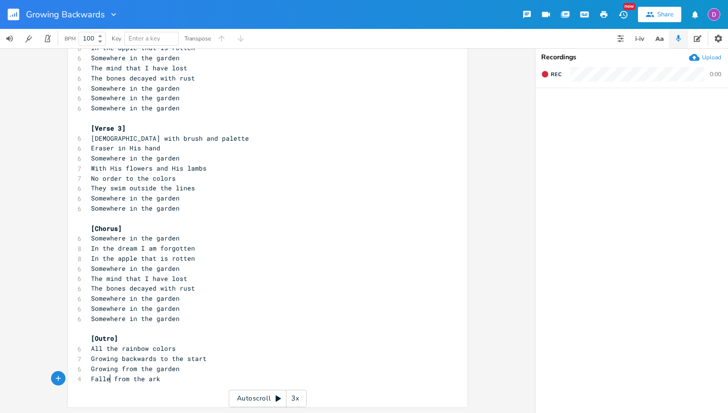
scroll to position [0, 6]
click at [179, 380] on pre "Fallen from the ark" at bounding box center [263, 379] width 348 height 10
type textarea "The flamin"
type textarea "g swords will guide me"
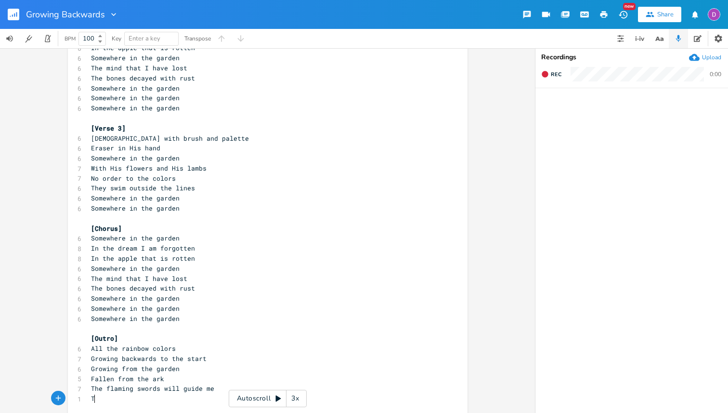
type textarea "To w"
type textarea "where I sah"
type textarea "hall depart"
type textarea "must"
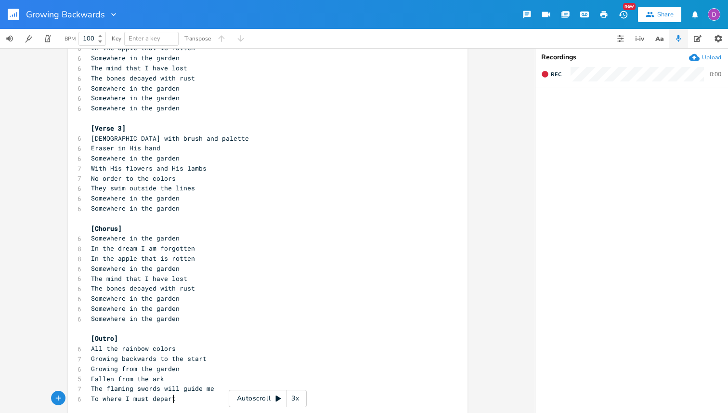
scroll to position [283, 0]
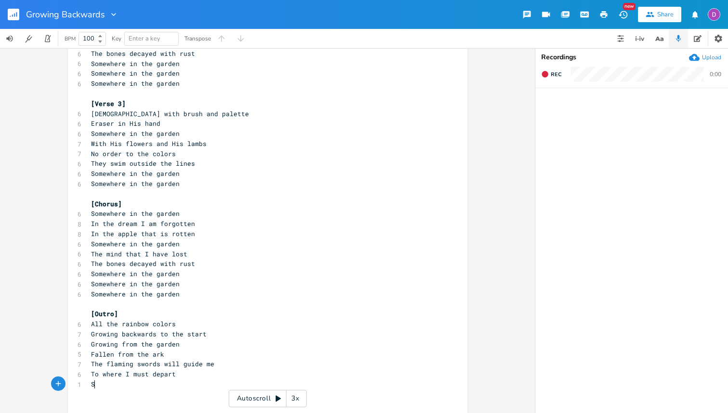
type textarea "Sm"
type textarea "oew"
type textarea "mewhere in the garden"
type textarea "Somewhere in the garden"
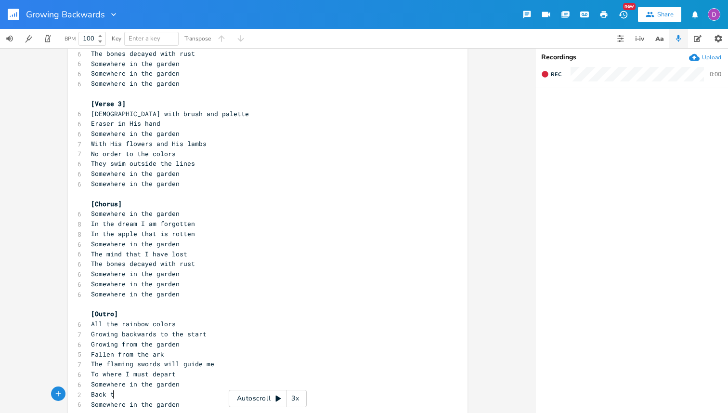
type textarea "Back to"
type textarea "wr"
type textarea "ards to the start"
type textarea "Somewhere in the garden"
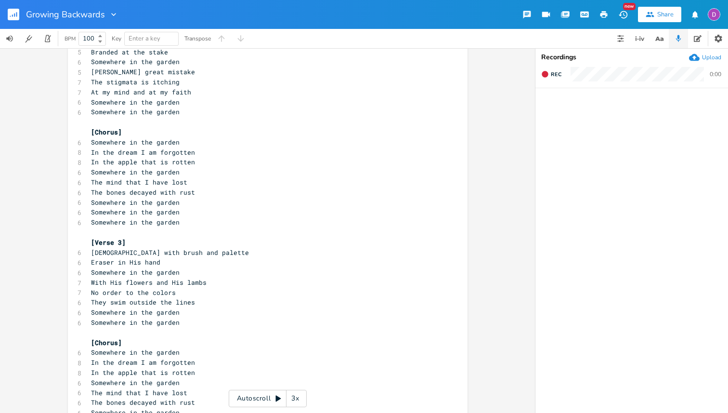
scroll to position [0, 0]
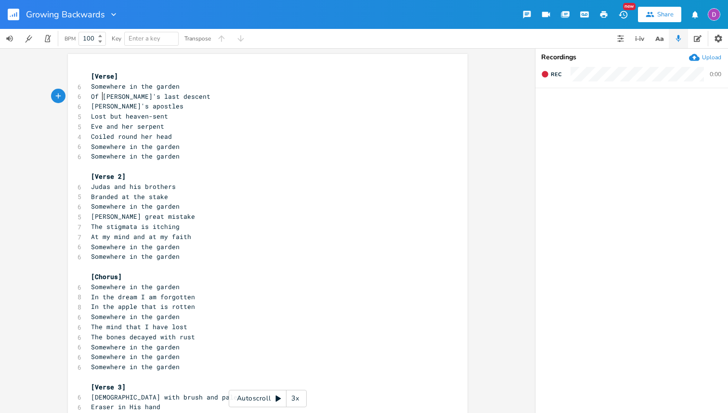
click at [99, 95] on span "Of [PERSON_NAME]'s last descent" at bounding box center [150, 96] width 119 height 9
click at [151, 116] on span "Lost but heaven-sent" at bounding box center [129, 116] width 77 height 9
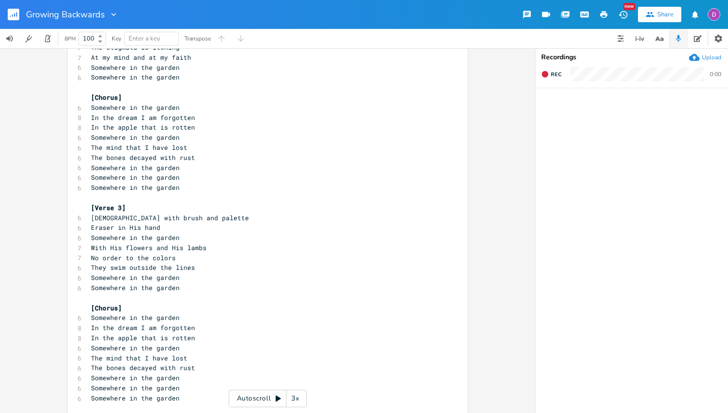
scroll to position [182, 0]
click at [139, 159] on pre "The bones decayed with rust" at bounding box center [263, 155] width 348 height 10
type textarea "lined"
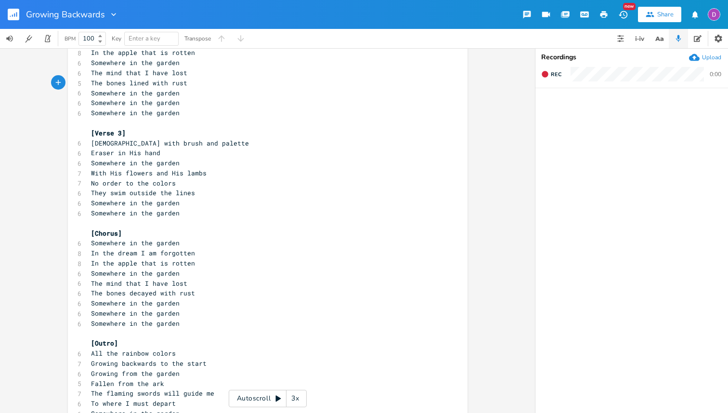
scroll to position [257, 0]
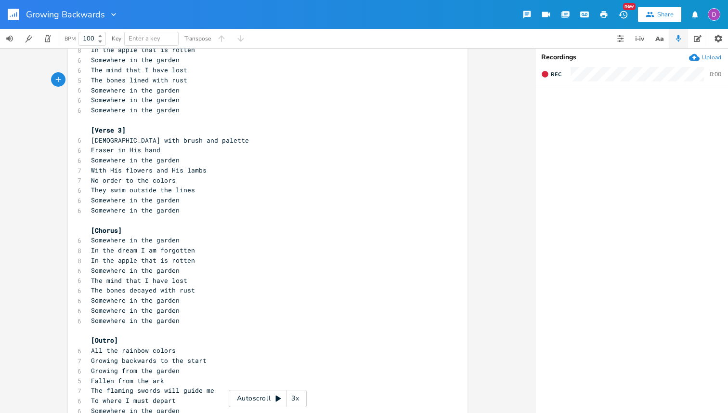
click at [136, 286] on span "The bones decayed with rust" at bounding box center [143, 290] width 104 height 9
type textarea "lines"
type textarea "d"
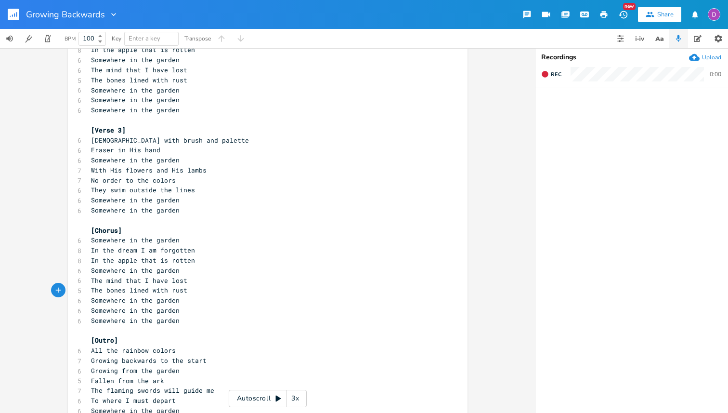
scroll to position [319, 0]
